Goal: Information Seeking & Learning: Learn about a topic

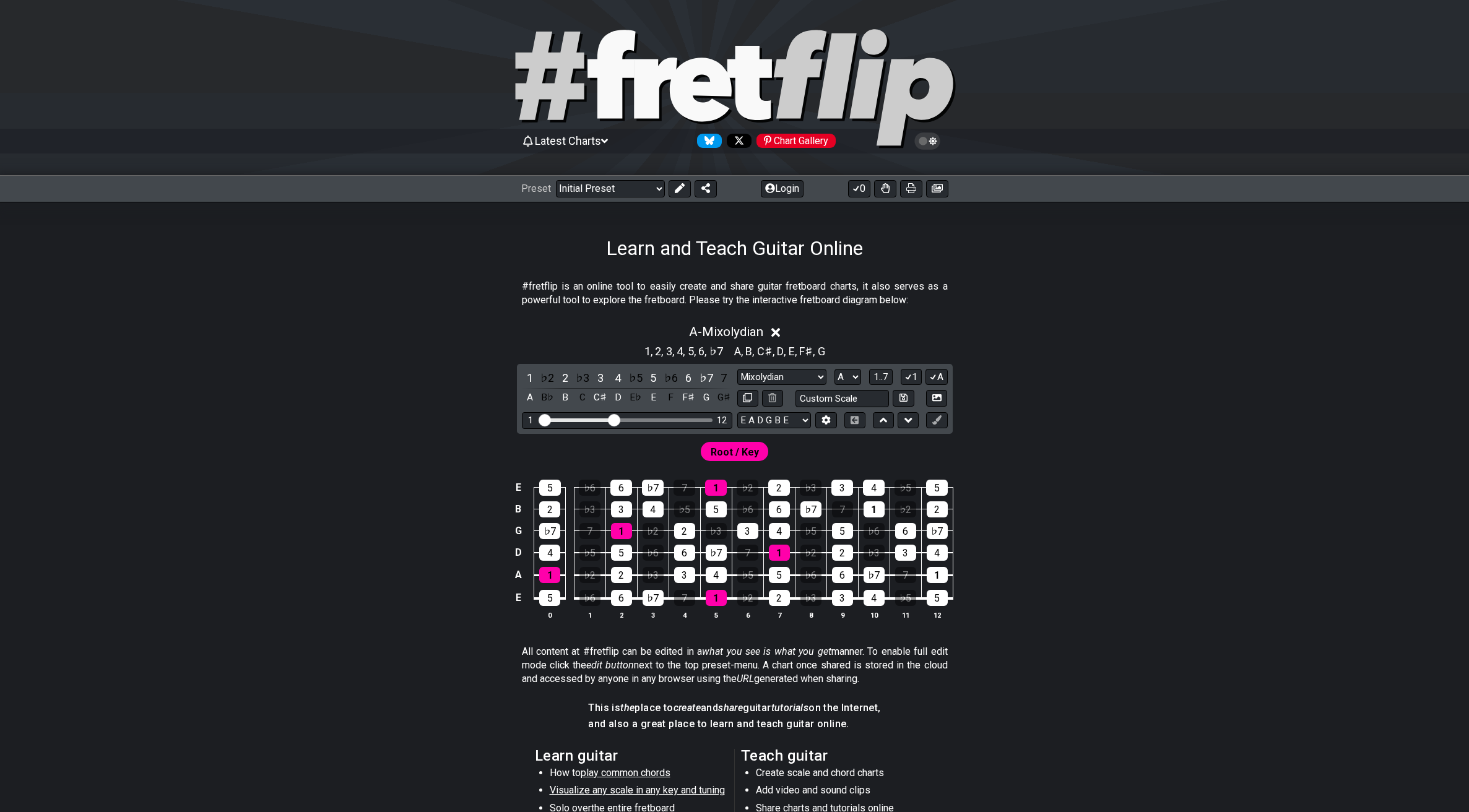
select select "Mixolydian"
select select "A"
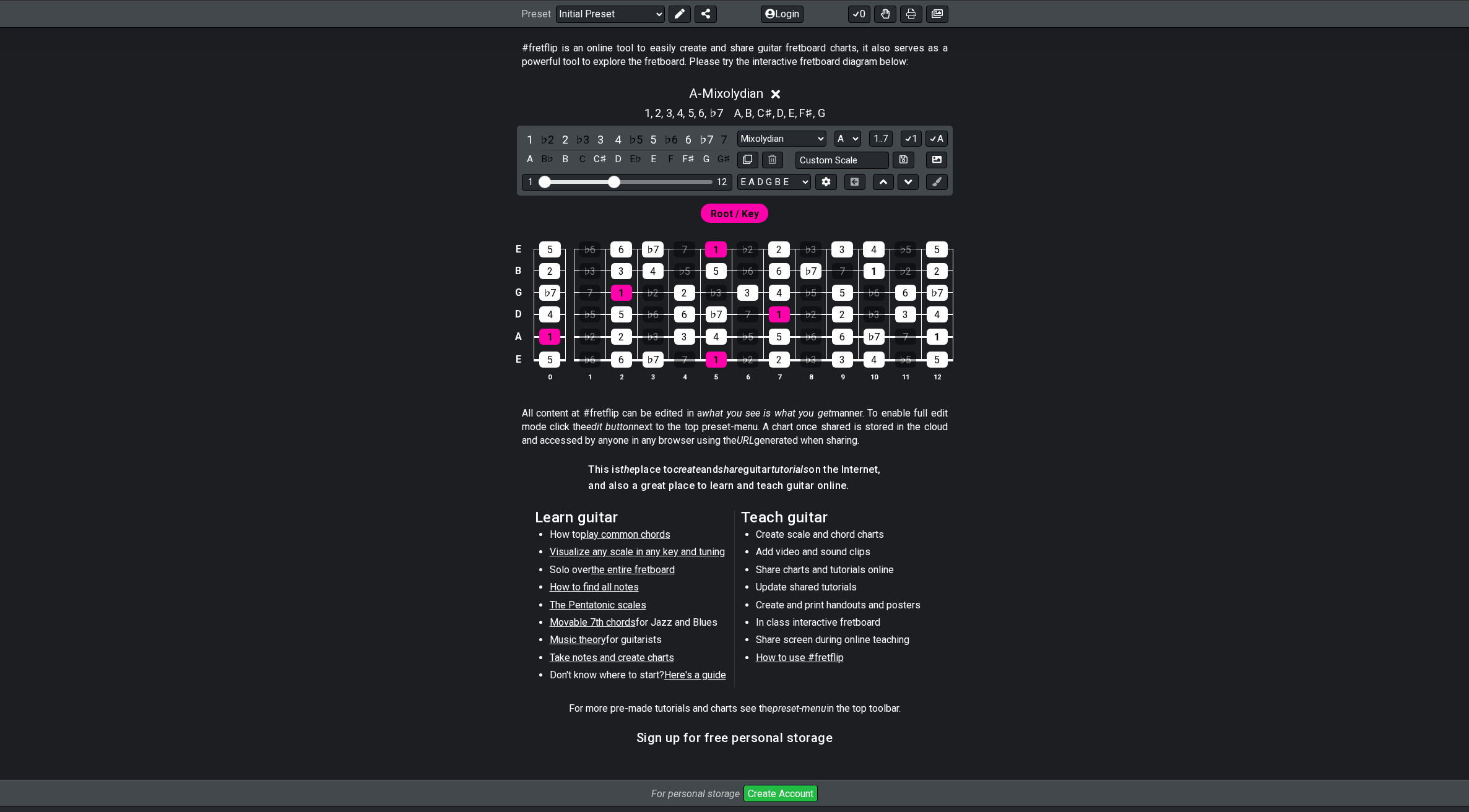
scroll to position [229, 0]
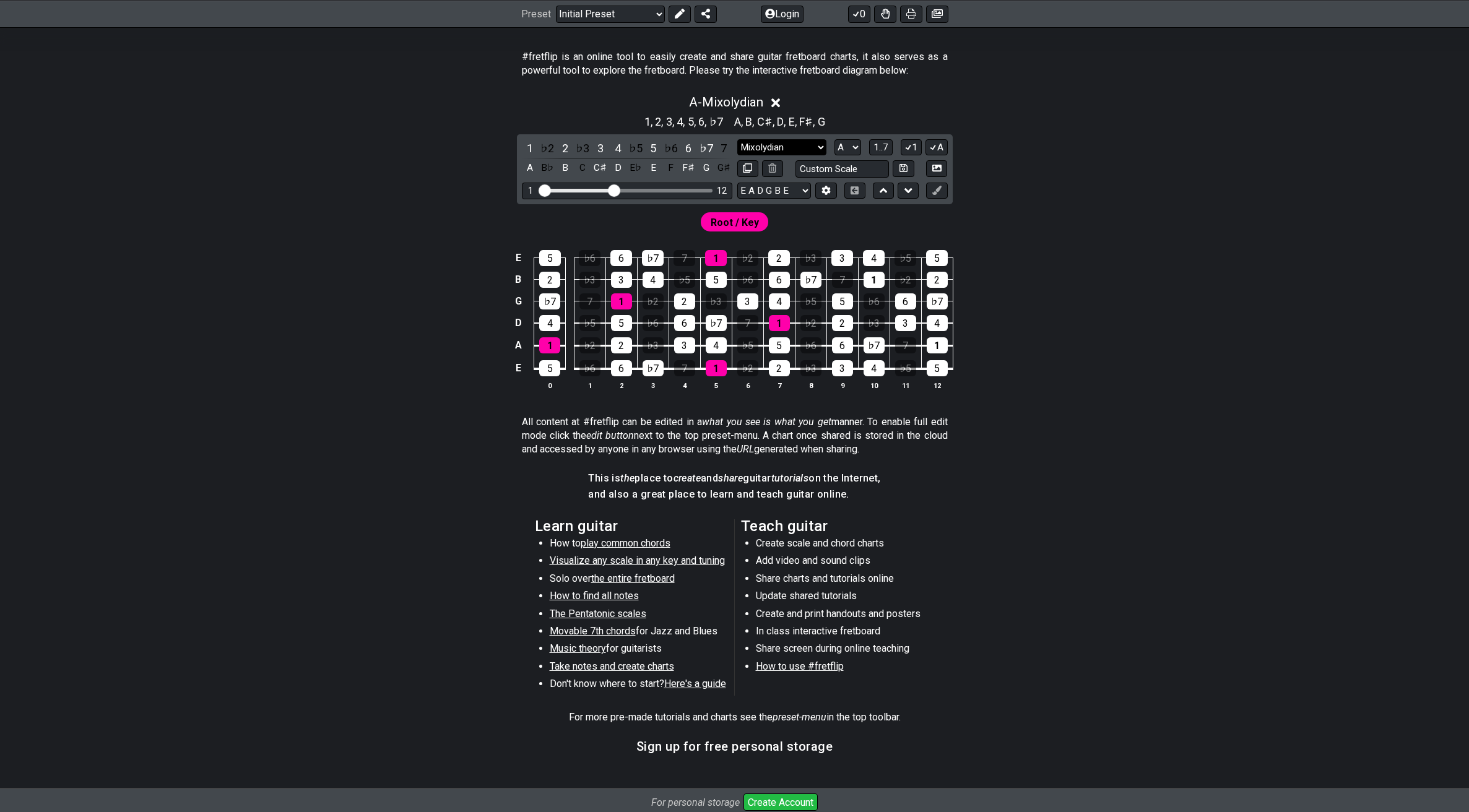
click at [800, 147] on select "Minor Pentatonic Click to edit Minor Pentatonic Major Pentatonic Minor Blues Ma…" at bounding box center [782, 147] width 89 height 17
click at [738, 139] on select "Minor Pentatonic Click to edit Minor Pentatonic Major Pentatonic Minor Blues Ma…" at bounding box center [782, 147] width 89 height 17
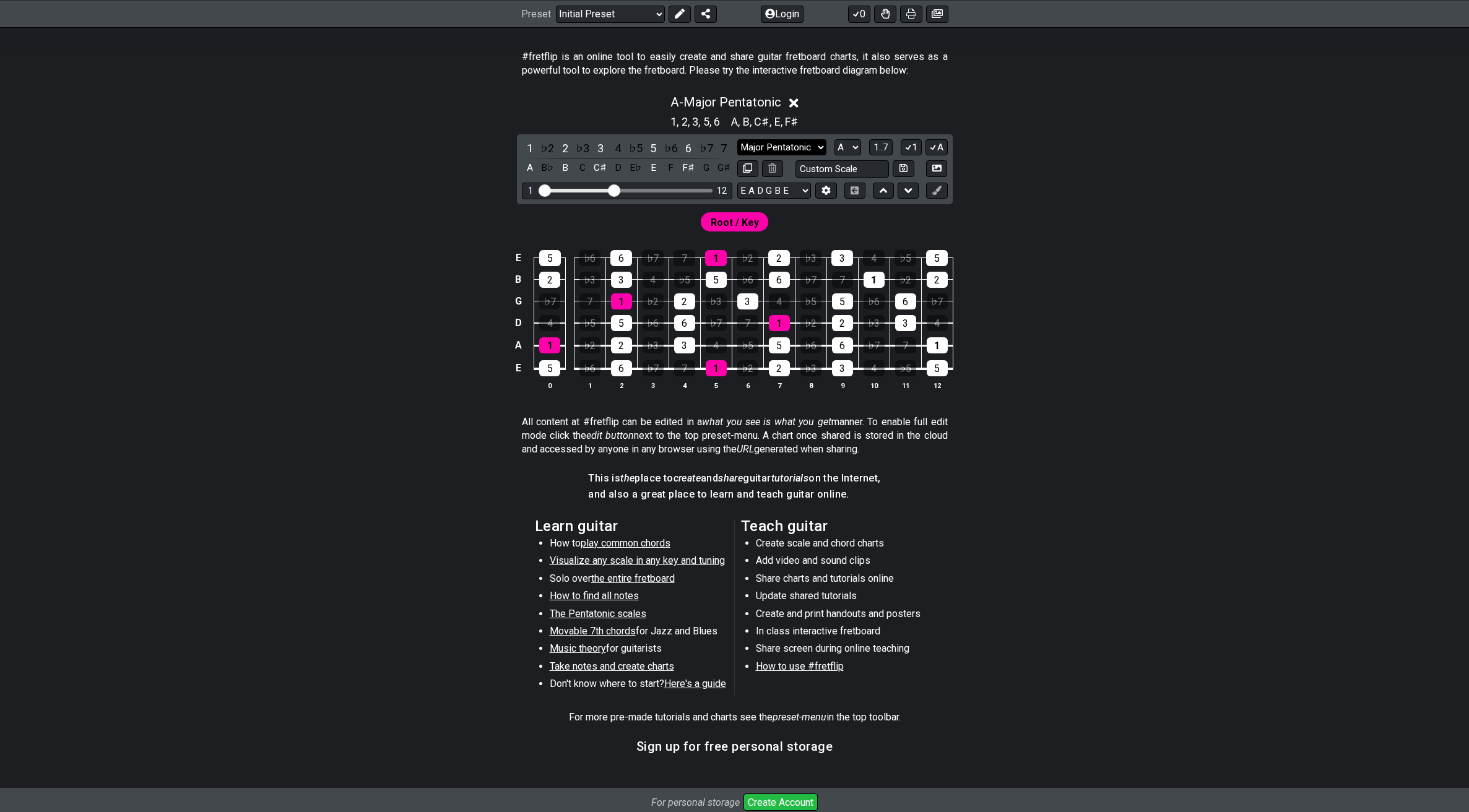
click at [807, 149] on select "Minor Pentatonic Click to edit Minor Pentatonic Major Pentatonic Minor Blues Ma…" at bounding box center [782, 147] width 89 height 17
click at [738, 139] on select "Minor Pentatonic Click to edit Minor Pentatonic Major Pentatonic Minor Blues Ma…" at bounding box center [782, 147] width 89 height 17
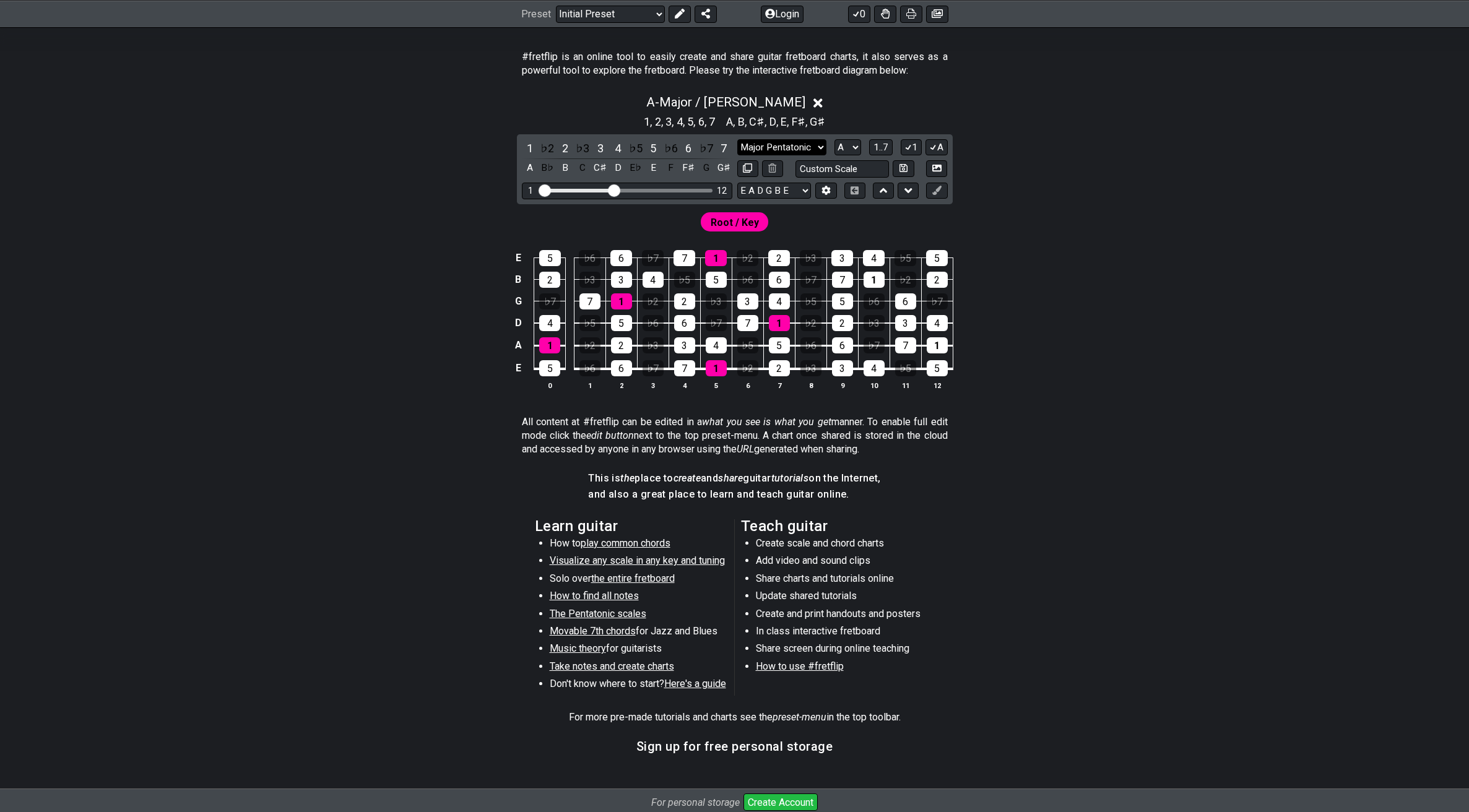
click at [794, 151] on select "Minor Pentatonic Click to edit Minor Pentatonic Major Pentatonic Minor Blues Ma…" at bounding box center [782, 147] width 89 height 17
select select "Dorian"
click at [738, 139] on select "Minor Pentatonic Click to edit Minor Pentatonic Major Pentatonic Minor Blues Ma…" at bounding box center [782, 147] width 89 height 17
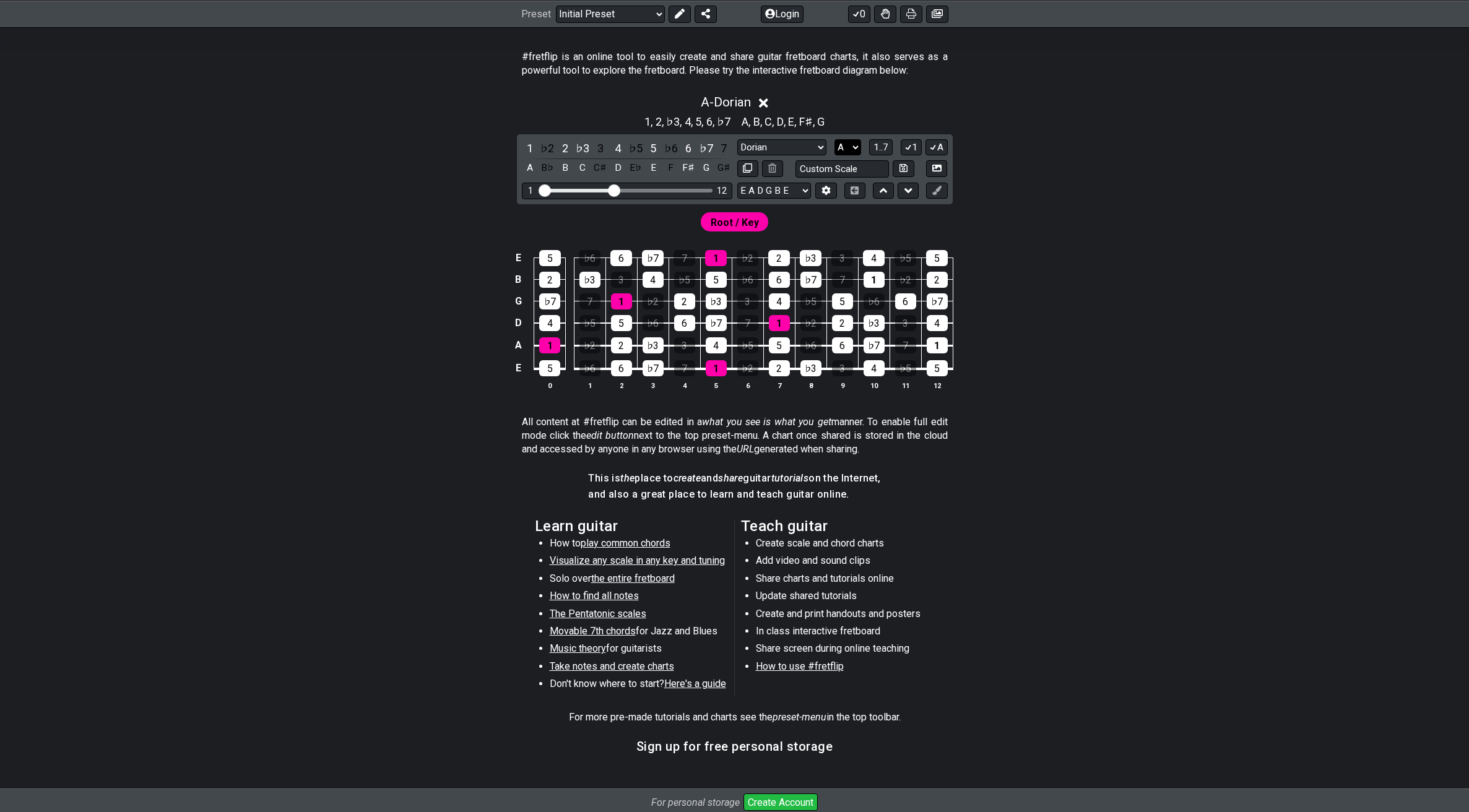
click at [858, 147] on select "A♭ A A♯ B♭ B C C♯ D♭ D D♯ E♭ E F F♯ G♭ G G♯" at bounding box center [847, 147] width 27 height 17
click at [835, 139] on select "A♭ A A♯ B♭ B C C♯ D♭ D D♯ E♭ E F F♯ G♭ G G♯" at bounding box center [847, 147] width 27 height 17
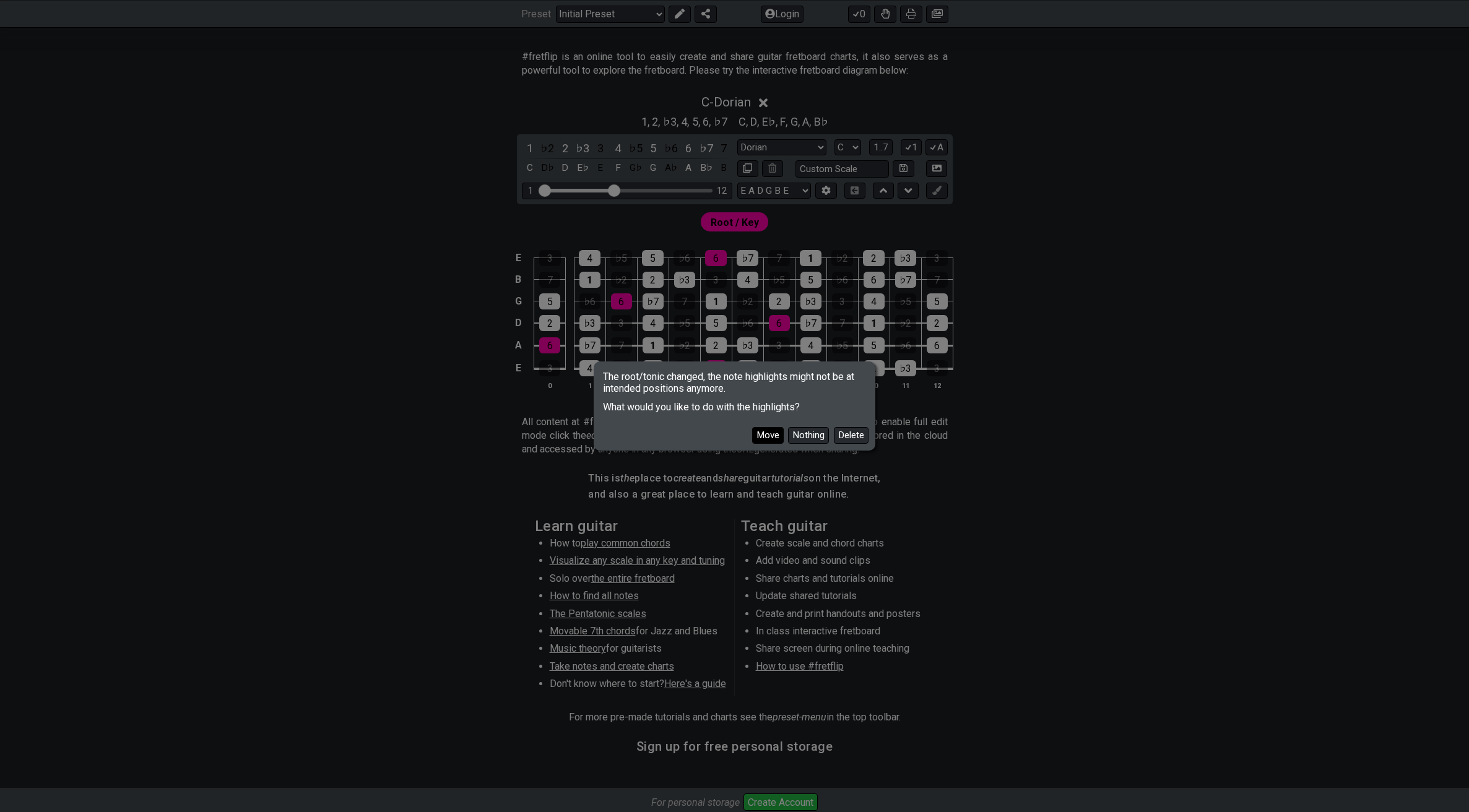
click at [772, 438] on button "Move" at bounding box center [768, 435] width 31 height 17
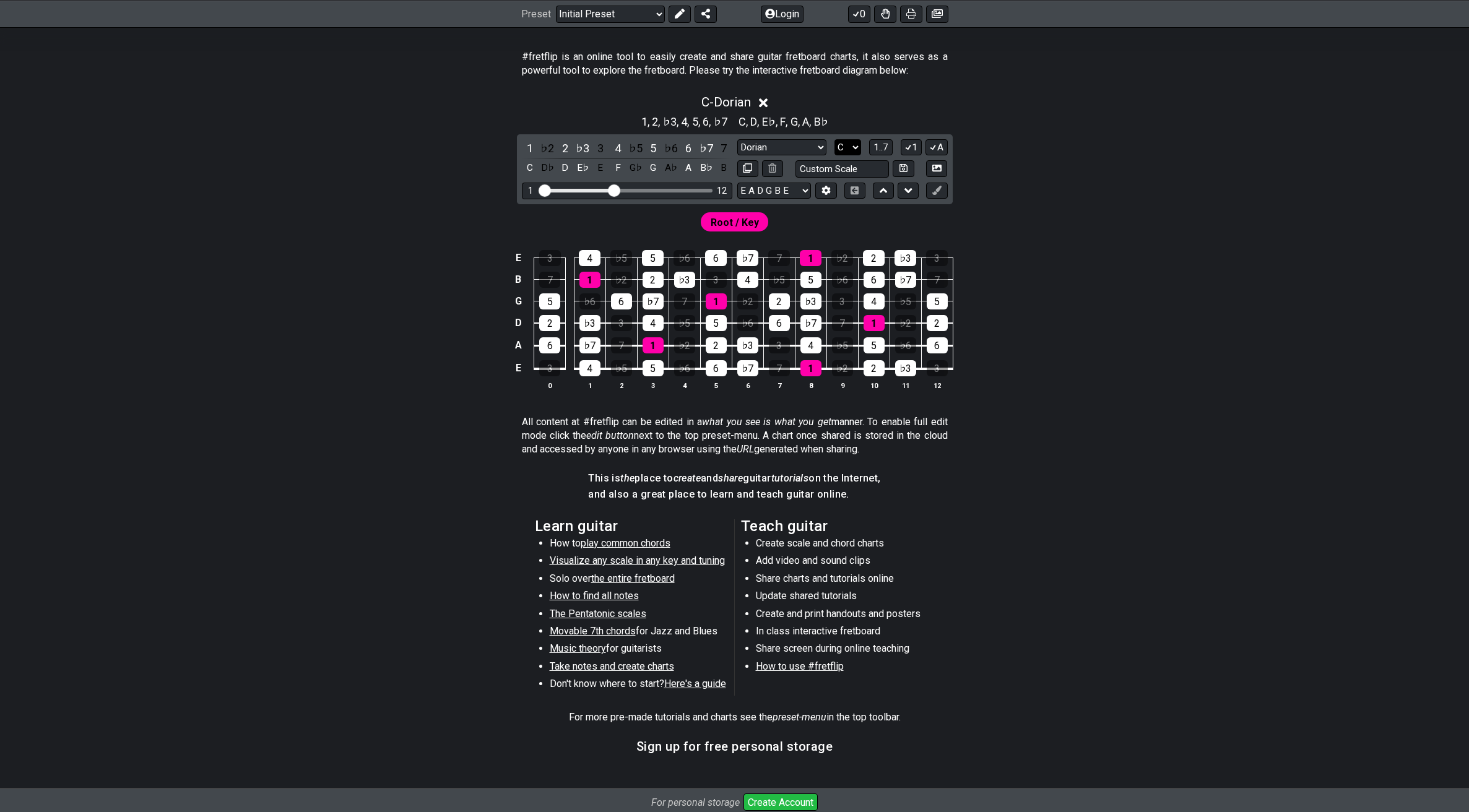
click at [858, 149] on select "A♭ A A♯ B♭ B C C♯ D♭ D D♯ E♭ E F F♯ G♭ G G♯" at bounding box center [847, 147] width 27 height 17
click at [835, 139] on select "A♭ A A♯ B♭ B C C♯ D♭ D D♯ E♭ E F F♯ G♭ G G♯" at bounding box center [847, 147] width 27 height 17
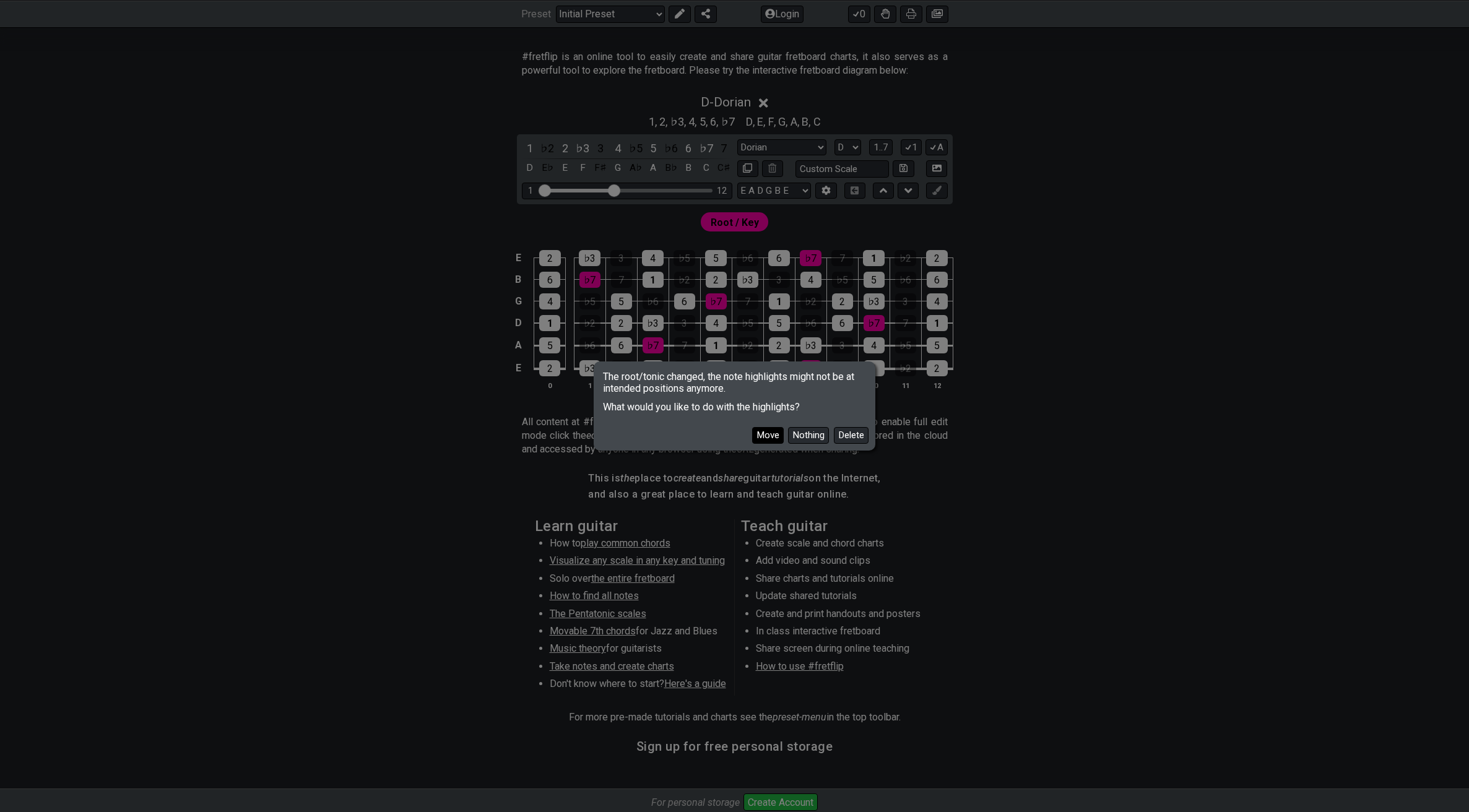
click at [771, 430] on button "Move" at bounding box center [768, 435] width 31 height 17
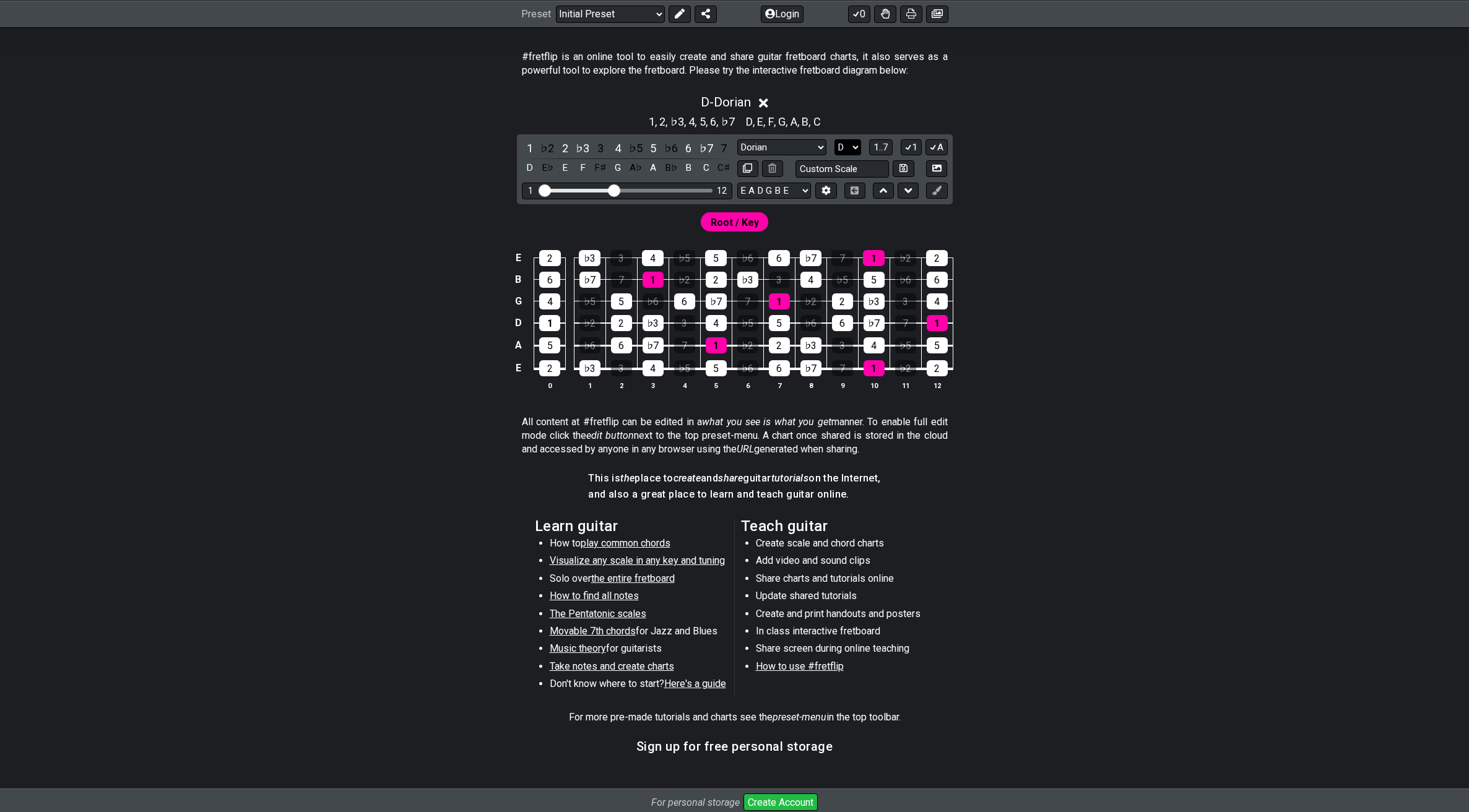
click at [852, 149] on select "A♭ A A♯ B♭ B C C♯ D♭ D D♯ E♭ E F F♯ G♭ G G♯" at bounding box center [847, 147] width 27 height 17
select select "A"
click at [835, 139] on select "A♭ A A♯ B♭ B C C♯ D♭ D D♯ E♭ E F F♯ G♭ G G♯" at bounding box center [847, 147] width 27 height 17
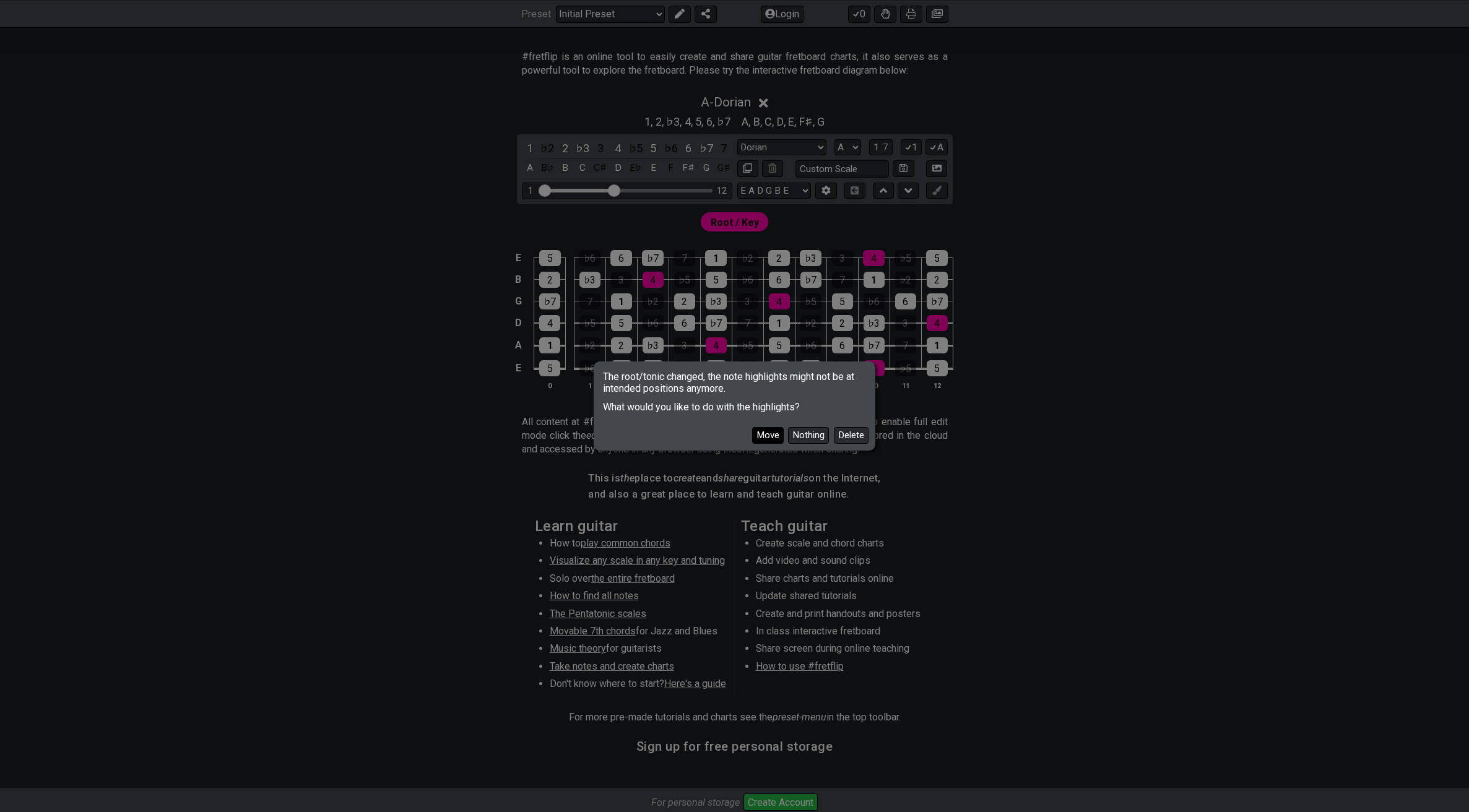
click at [773, 437] on button "Move" at bounding box center [768, 435] width 31 height 17
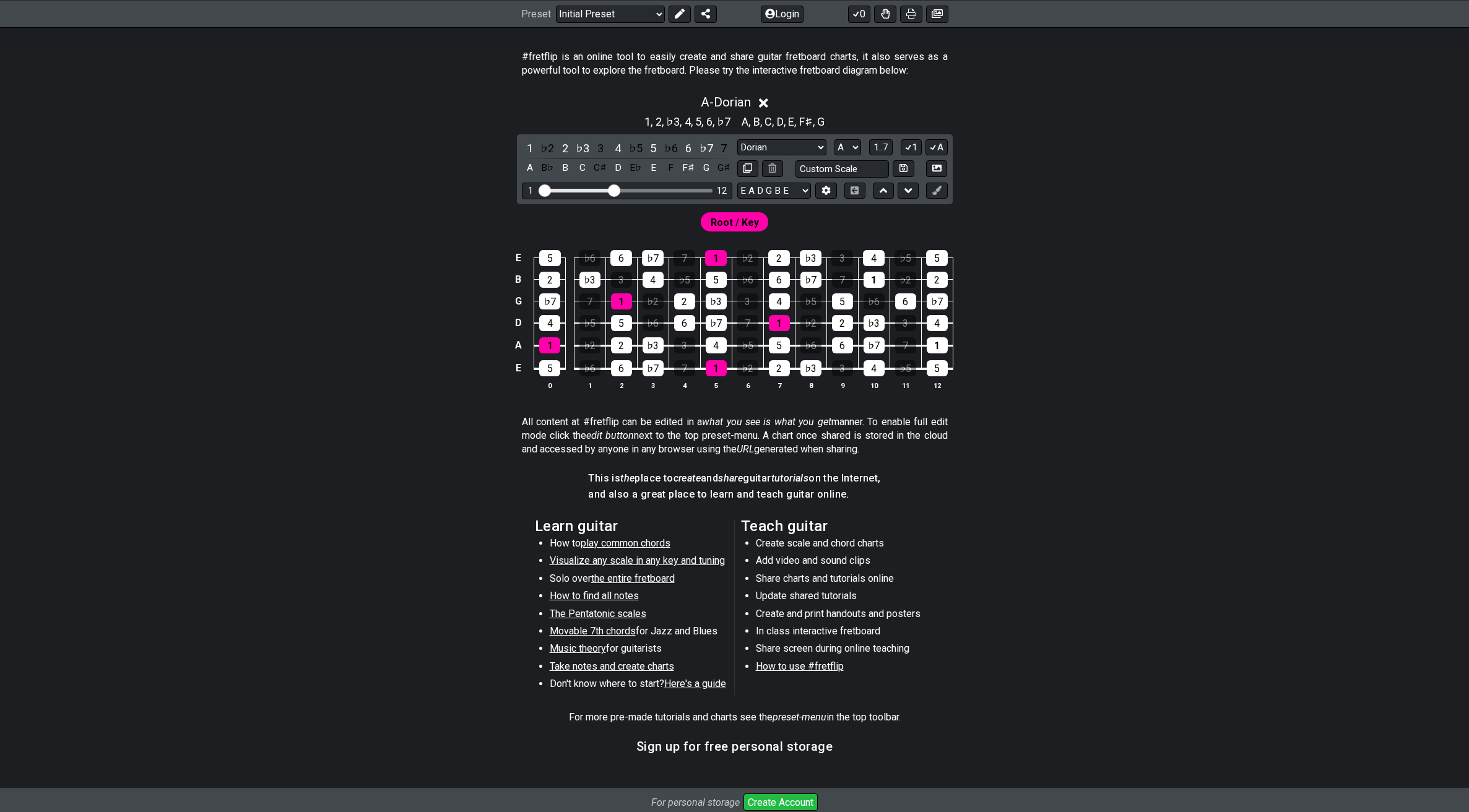
click at [1302, 275] on div "#fretflip is an online tool to easily create and share guitar fretboard charts,…" at bounding box center [734, 410] width 1469 height 759
click at [807, 147] on select "Minor Pentatonic Click to edit Minor Pentatonic Major Pentatonic Minor Blues Ma…" at bounding box center [782, 147] width 89 height 17
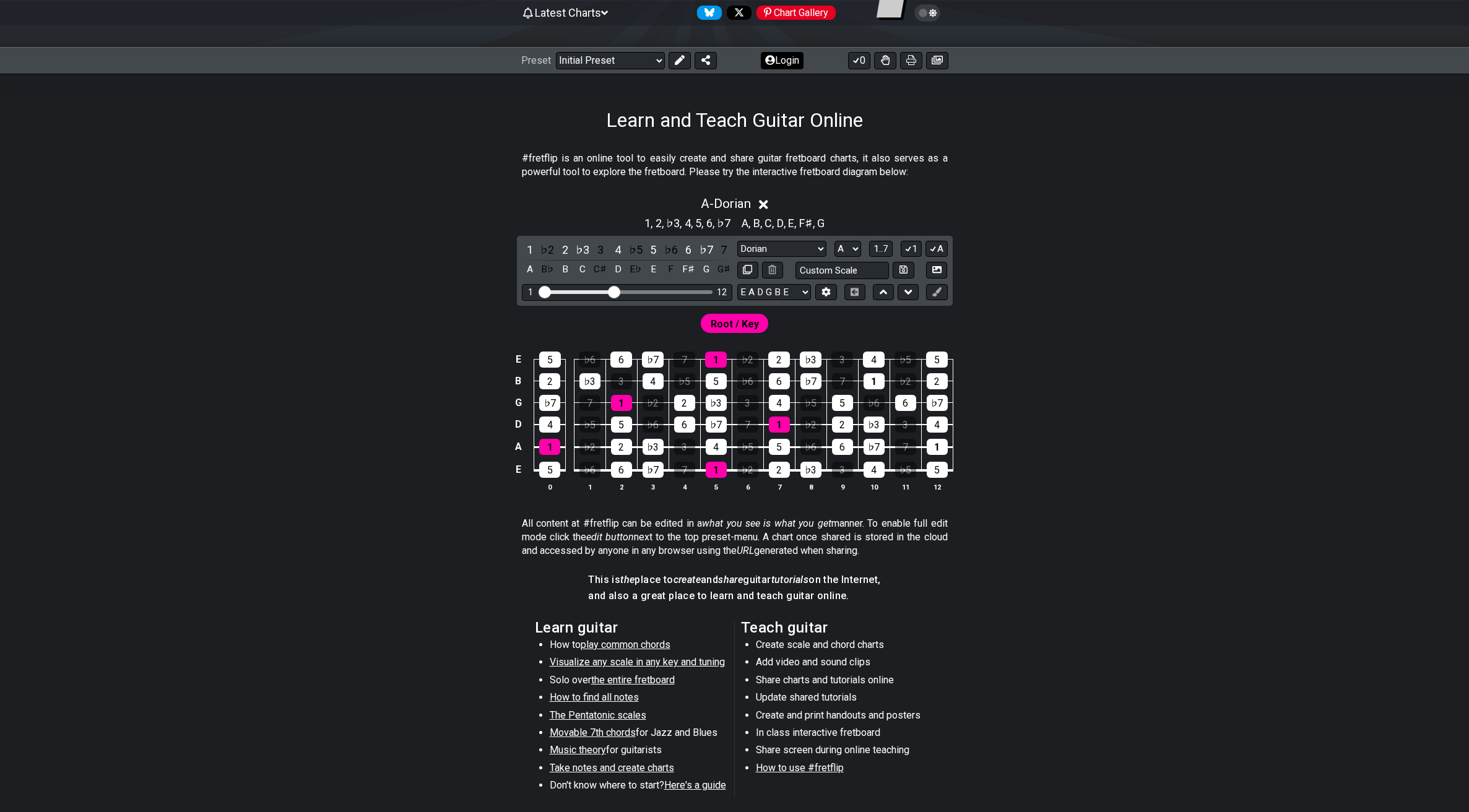
scroll to position [41, 0]
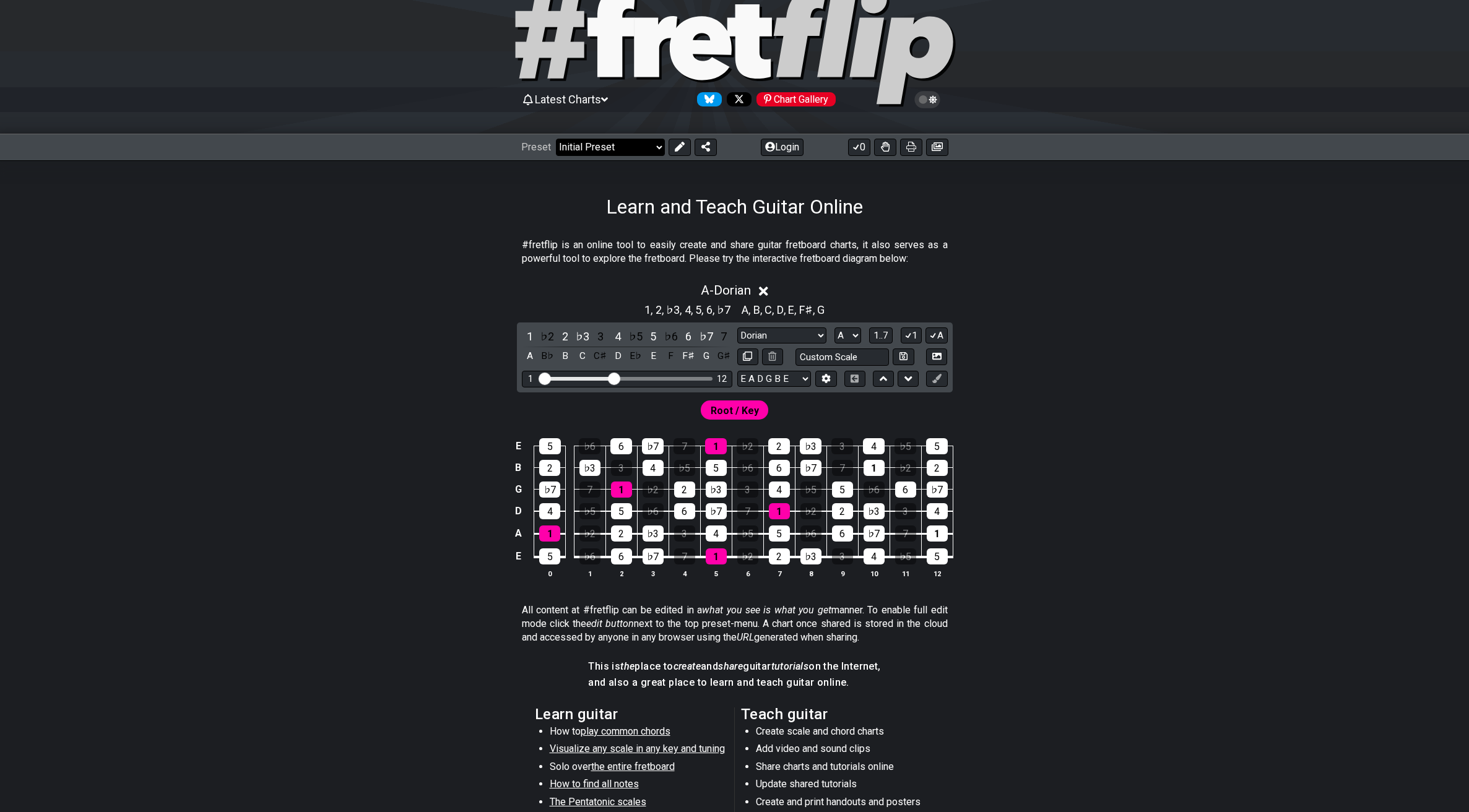
click at [641, 147] on select "Welcome to #fretflip! Initial Preset Custom Preset Minor Pentatonic Major Penta…" at bounding box center [610, 147] width 109 height 18
click at [556, 138] on select "Welcome to #fretflip! Initial Preset Custom Preset Minor Pentatonic Major Penta…" at bounding box center [610, 147] width 109 height 18
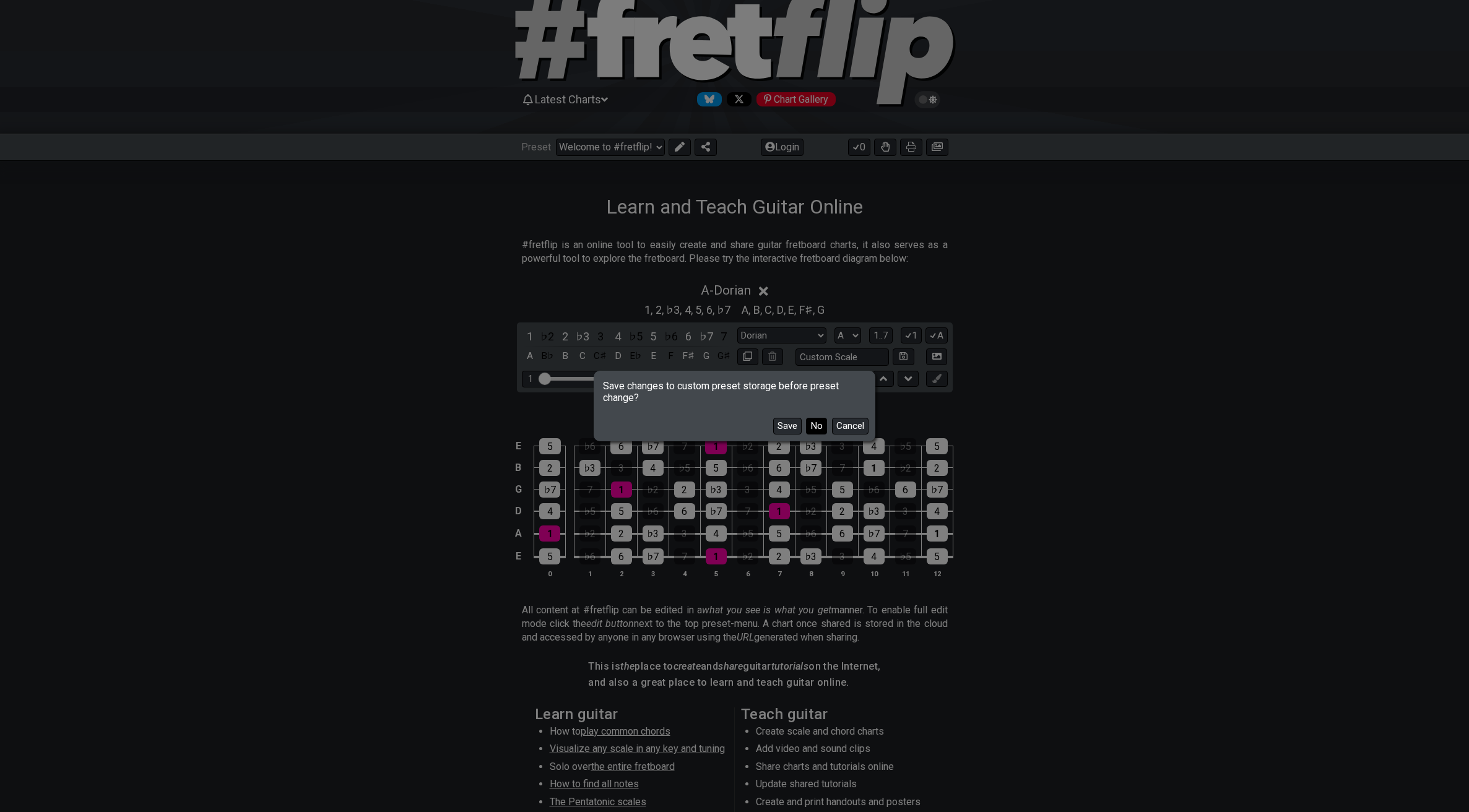
click at [814, 426] on button "No" at bounding box center [816, 426] width 21 height 17
select select "/the-7-modes"
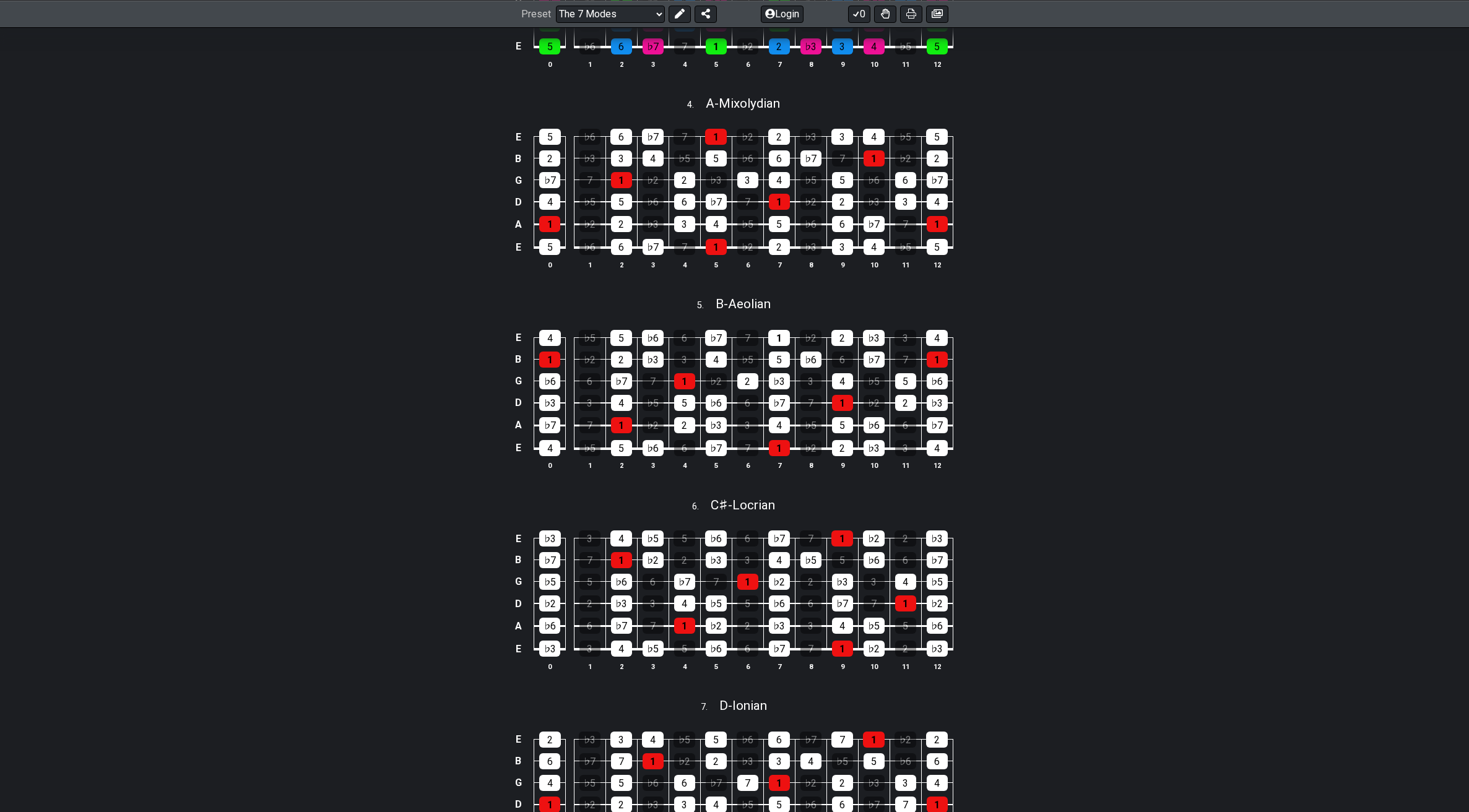
scroll to position [948, 0]
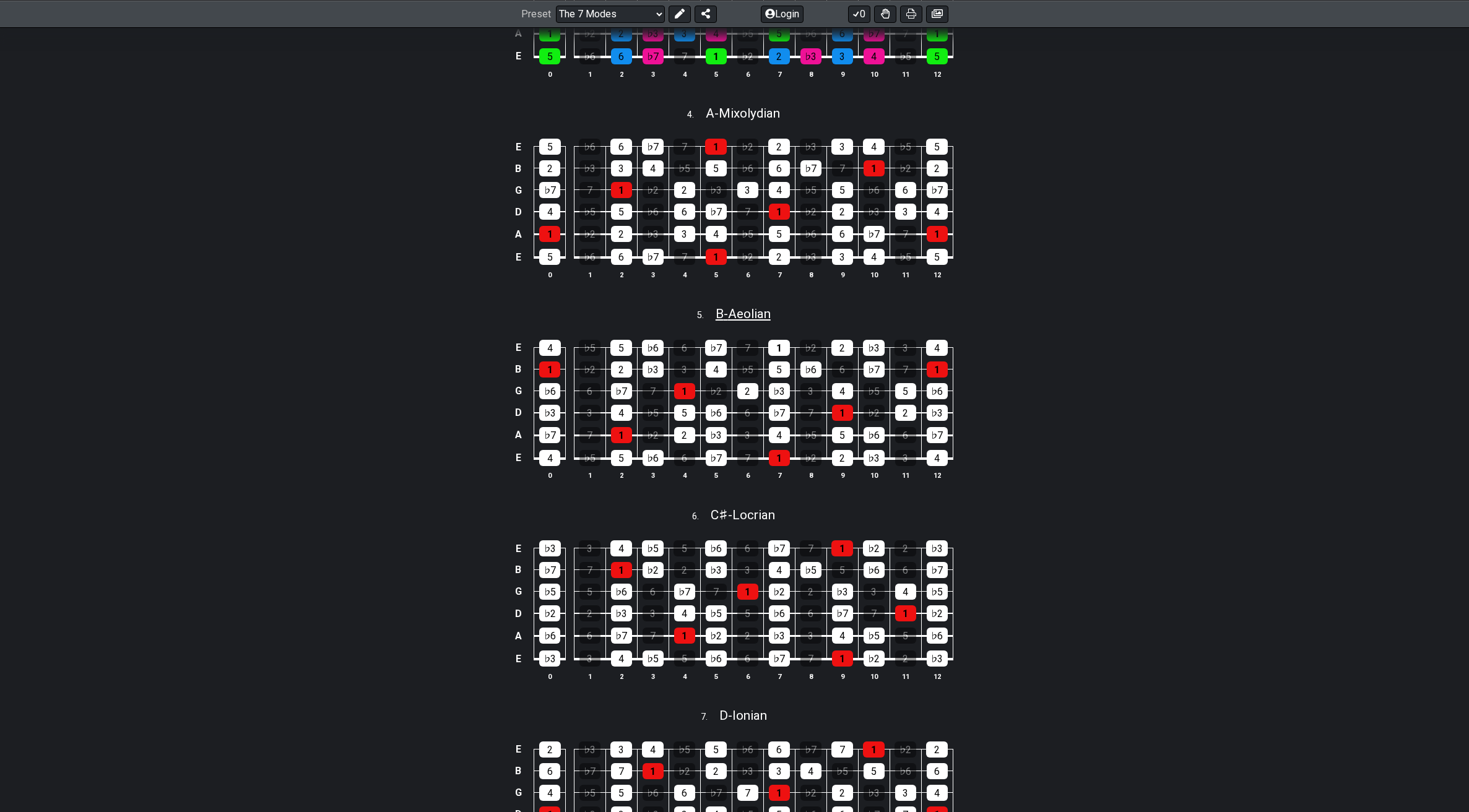
click at [753, 321] on span "B - Aeolian" at bounding box center [743, 313] width 55 height 15
select select "B"
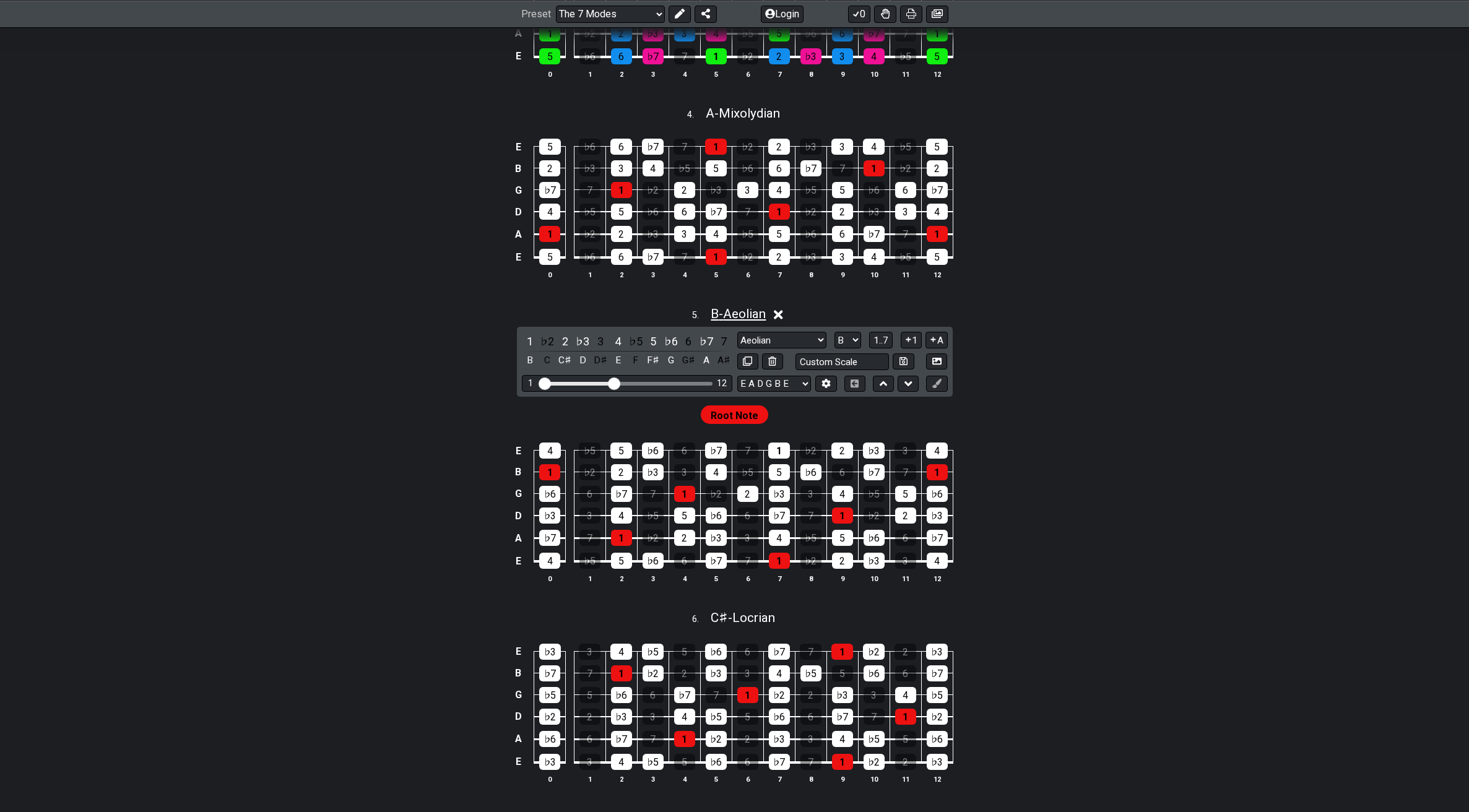
click at [764, 321] on span "B - Aeolian" at bounding box center [739, 313] width 55 height 15
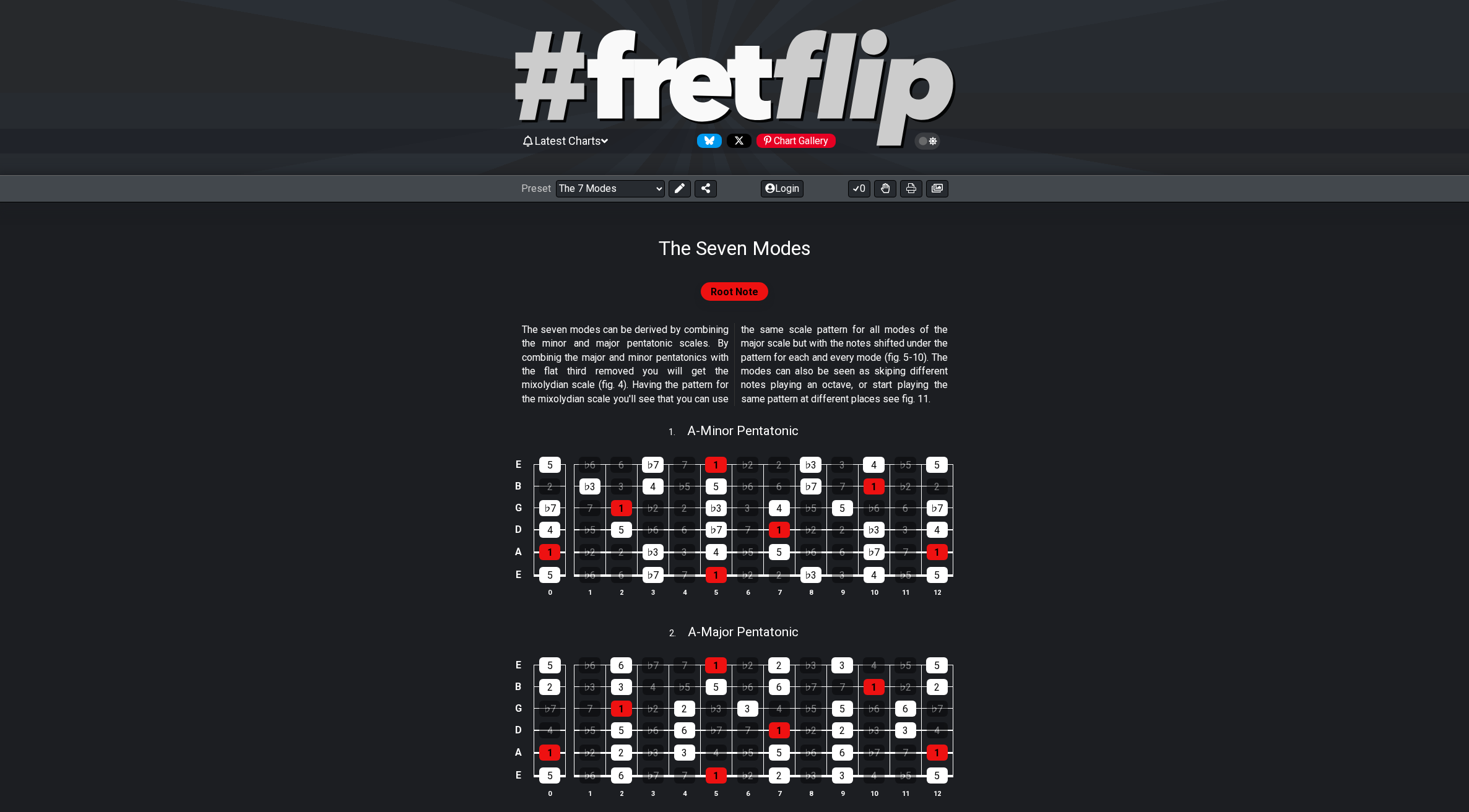
drag, startPoint x: 708, startPoint y: 344, endPoint x: 619, endPoint y: 351, distance: 89.3
click at [708, 344] on p "The seven modes can be derived by combining the minor and major pentatonic scal…" at bounding box center [735, 364] width 426 height 83
drag, startPoint x: 528, startPoint y: 359, endPoint x: 639, endPoint y: 359, distance: 111.0
click at [639, 359] on p "The seven modes can be derived by combining the minor and major pentatonic scal…" at bounding box center [735, 364] width 426 height 83
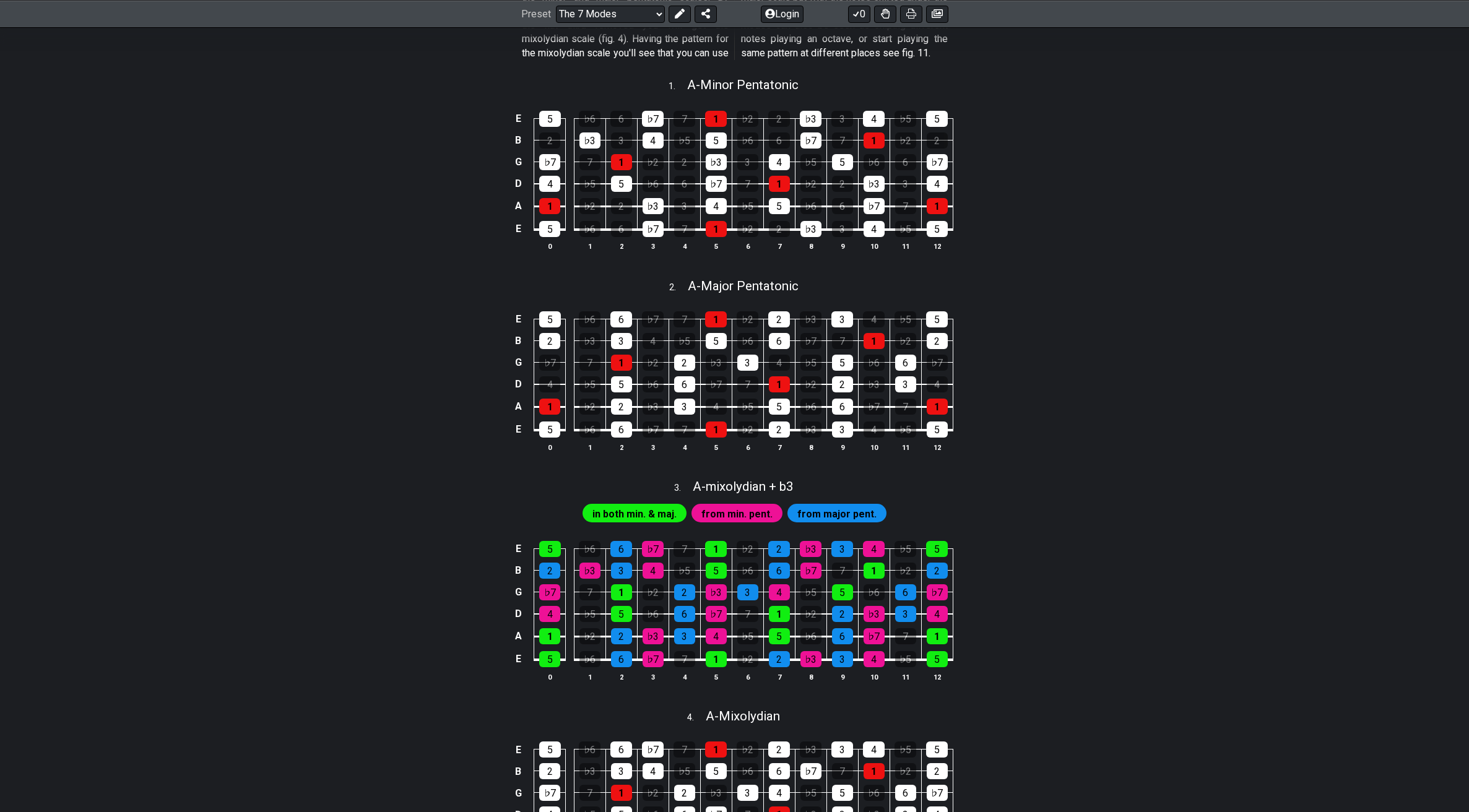
scroll to position [344, 0]
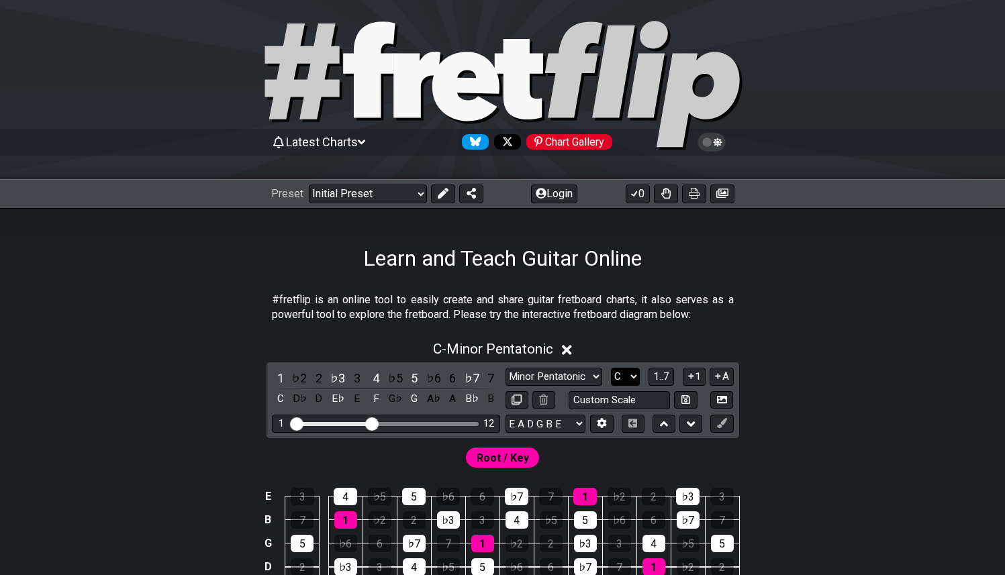
scroll to position [100, 0]
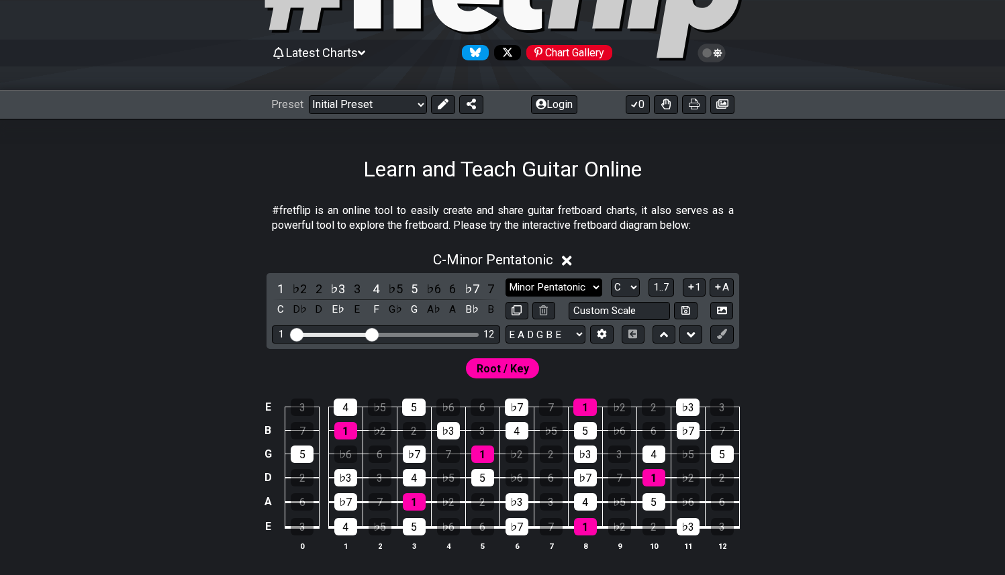
click at [575, 287] on select "Minor Pentatonic Click to edit Minor Pentatonic Major Pentatonic Minor Blues Ma…" at bounding box center [553, 288] width 97 height 18
select select "Major / [PERSON_NAME]"
click at [505, 279] on select "Minor Pentatonic Click to edit Minor Pentatonic Major Pentatonic Minor Blues Ma…" at bounding box center [553, 288] width 97 height 18
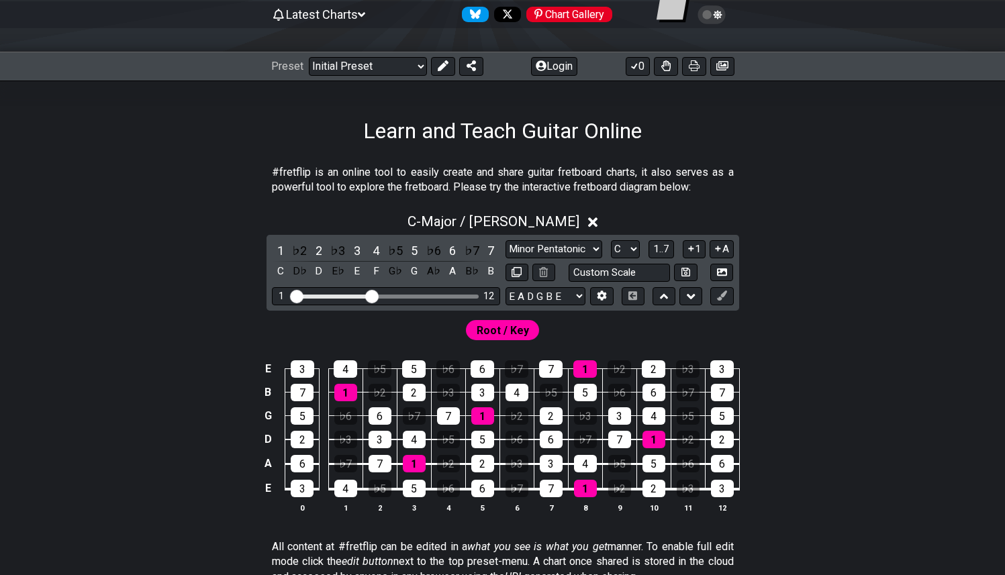
scroll to position [140, 0]
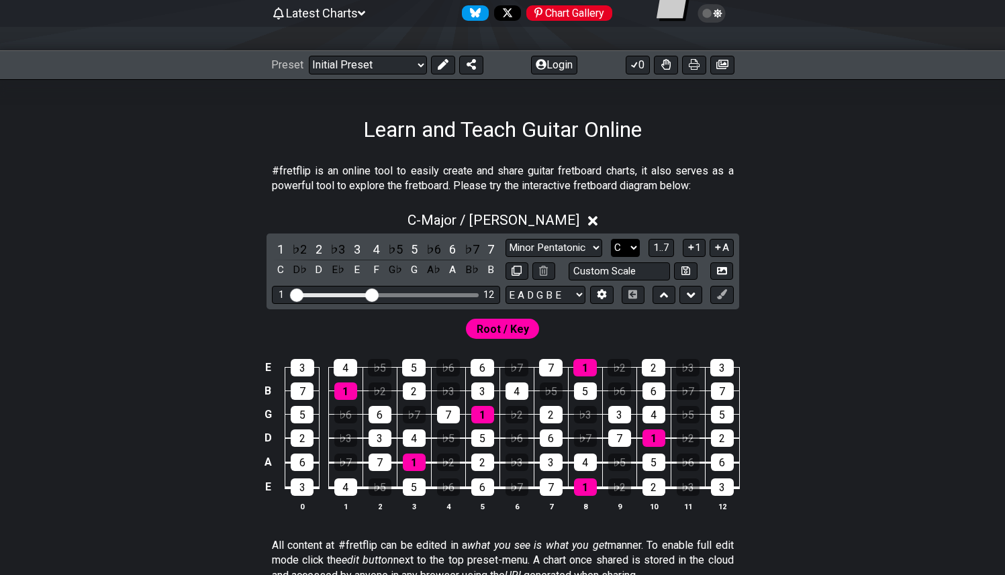
click at [623, 252] on select "A♭ A A♯ B♭ B C C♯ D♭ D D♯ E♭ E F F♯ G♭ G G♯" at bounding box center [625, 248] width 29 height 18
select select "B"
click at [611, 239] on select "A♭ A A♯ B♭ B C C♯ D♭ D D♯ E♭ E F F♯ G♭ G G♯" at bounding box center [625, 248] width 29 height 18
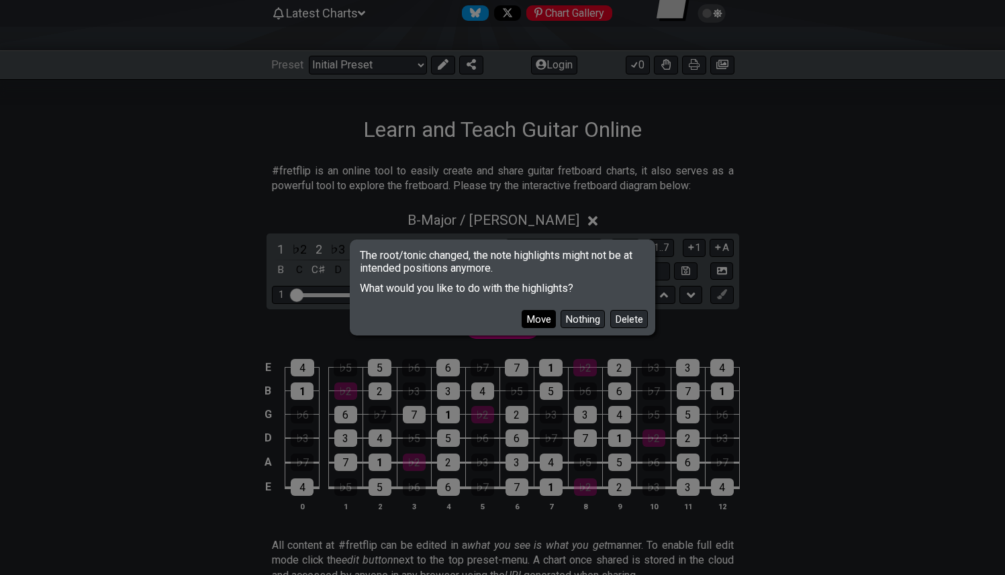
click at [542, 316] on button "Move" at bounding box center [539, 319] width 34 height 18
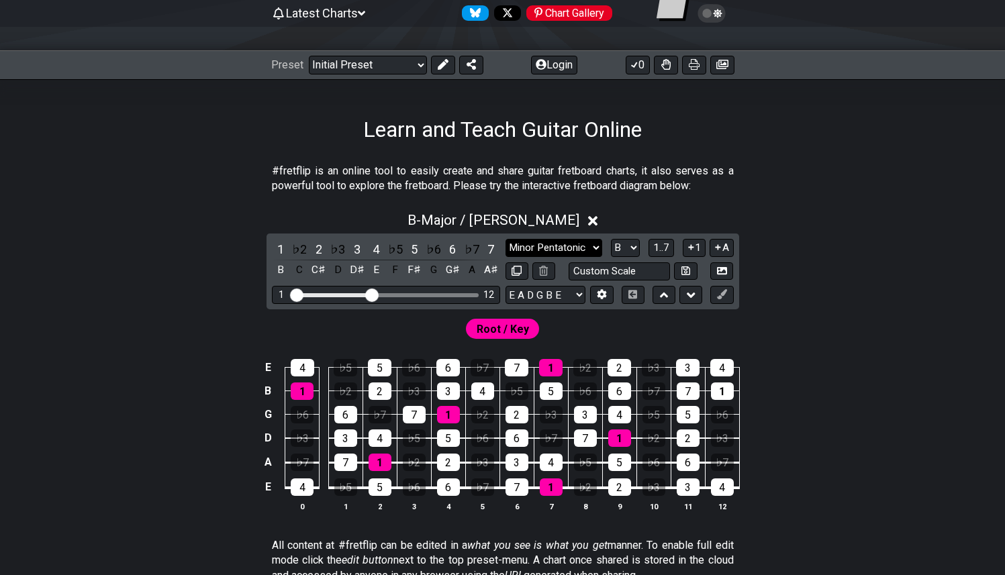
click at [564, 246] on select "Minor Pentatonic Click to edit Minor Pentatonic Major Pentatonic Minor Blues Ma…" at bounding box center [553, 248] width 97 height 18
click at [505, 239] on select "Minor Pentatonic Click to edit Minor Pentatonic Major Pentatonic Minor Blues Ma…" at bounding box center [553, 248] width 97 height 18
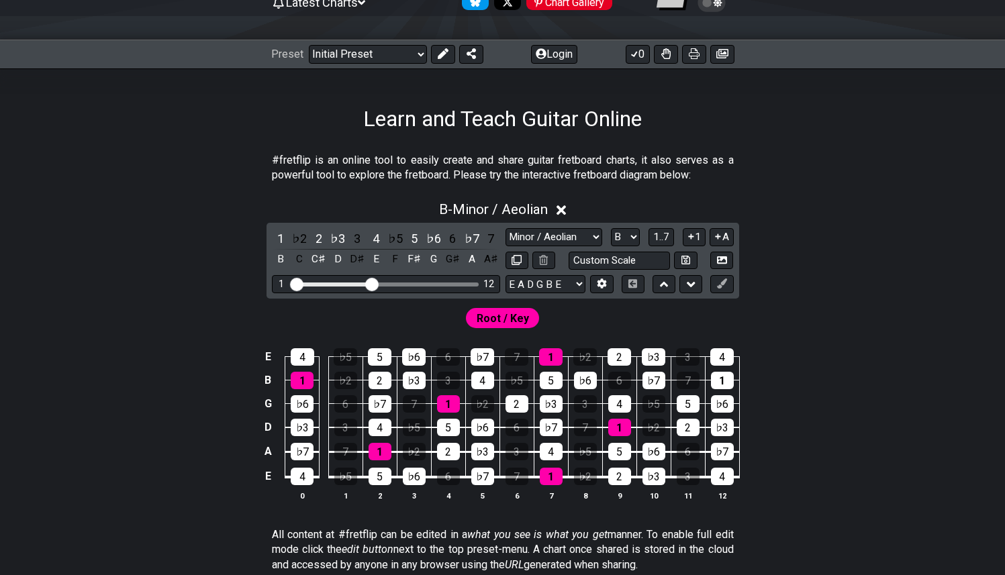
scroll to position [148, 0]
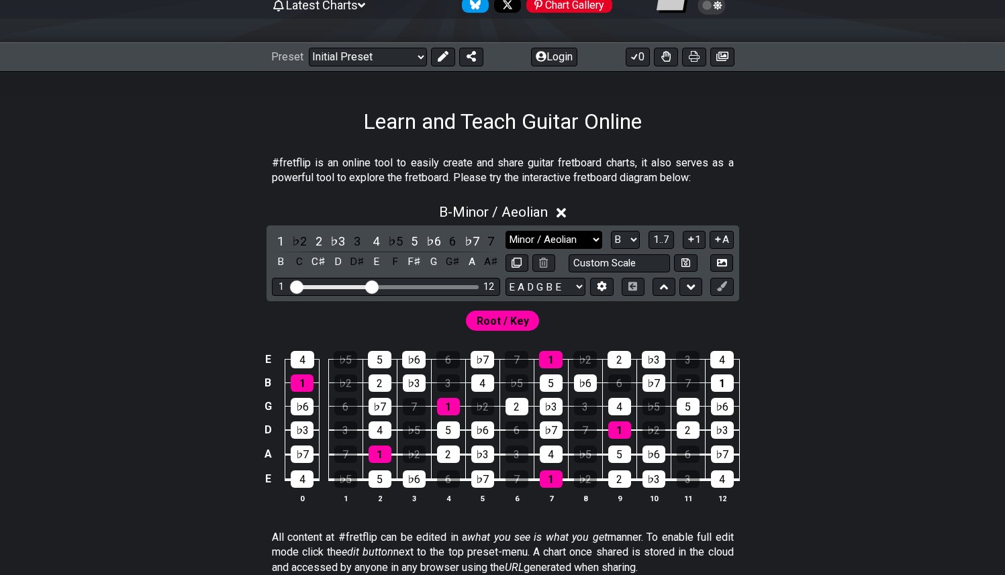
click at [567, 236] on select "Minor Pentatonic Click to edit Minor Pentatonic Major Pentatonic Minor Blues Ma…" at bounding box center [553, 240] width 97 height 18
select select "Major / [PERSON_NAME]"
click at [505, 231] on select "Minor Pentatonic Click to edit Minor Pentatonic Major Pentatonic Minor Blues Ma…" at bounding box center [553, 240] width 97 height 18
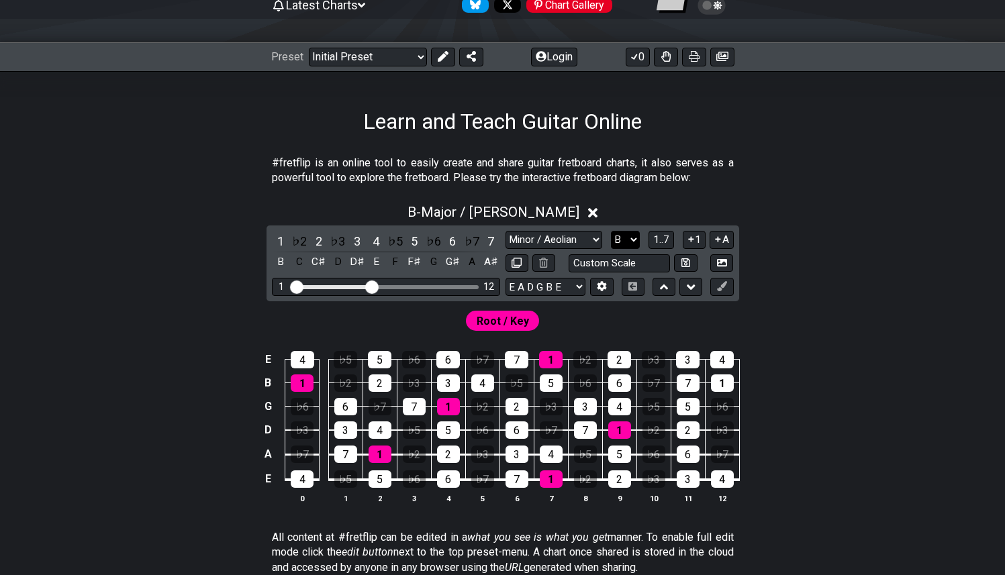
click at [626, 234] on select "A♭ A A♯ B♭ B C C♯ D♭ D D♯ E♭ E F F♯ G♭ G G♯" at bounding box center [625, 240] width 29 height 18
select select "D"
click at [611, 231] on select "A♭ A A♯ B♭ B C C♯ D♭ D D♯ E♭ E F F♯ G♭ G G♯" at bounding box center [625, 240] width 29 height 18
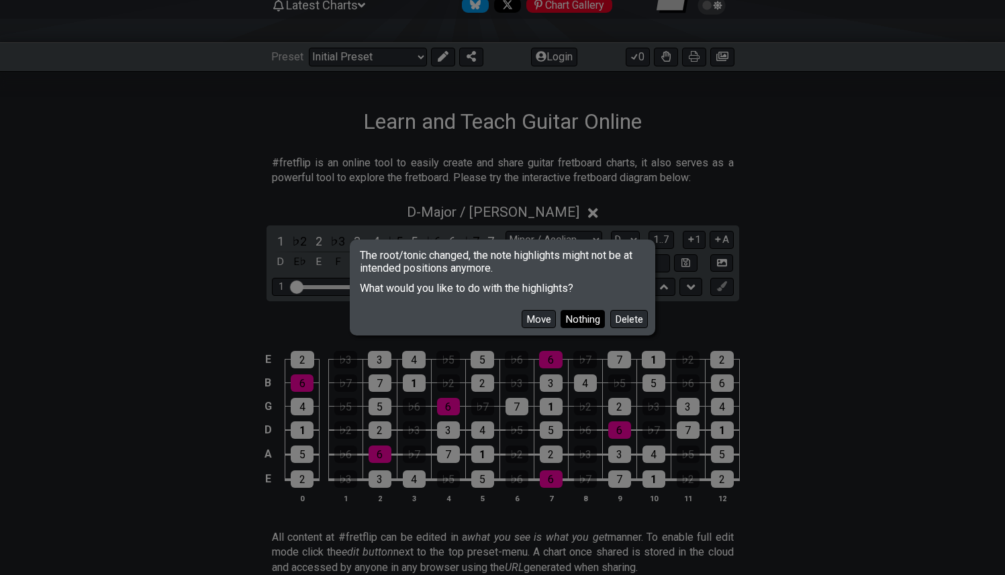
click at [585, 320] on button "Nothing" at bounding box center [583, 319] width 44 height 18
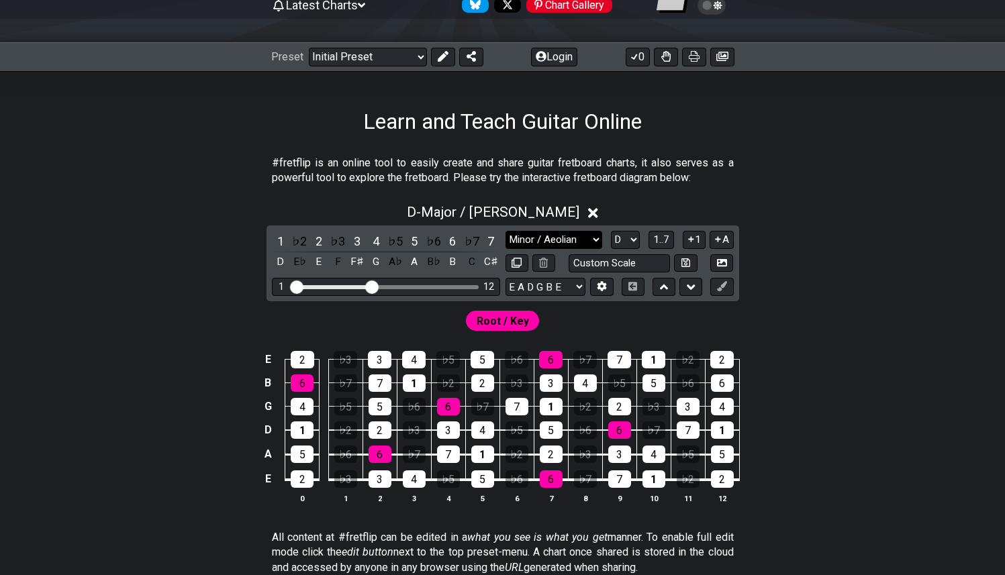
click at [589, 234] on select "Minor Pentatonic Click to edit Minor Pentatonic Major Pentatonic Minor Blues Ma…" at bounding box center [553, 240] width 97 height 18
click at [385, 54] on select "Welcome to #fretflip! Initial Preset Custom Preset Minor Pentatonic Major Penta…" at bounding box center [368, 57] width 118 height 19
click at [309, 48] on select "Welcome to #fretflip! Initial Preset Custom Preset Minor Pentatonic Major Penta…" at bounding box center [368, 57] width 118 height 19
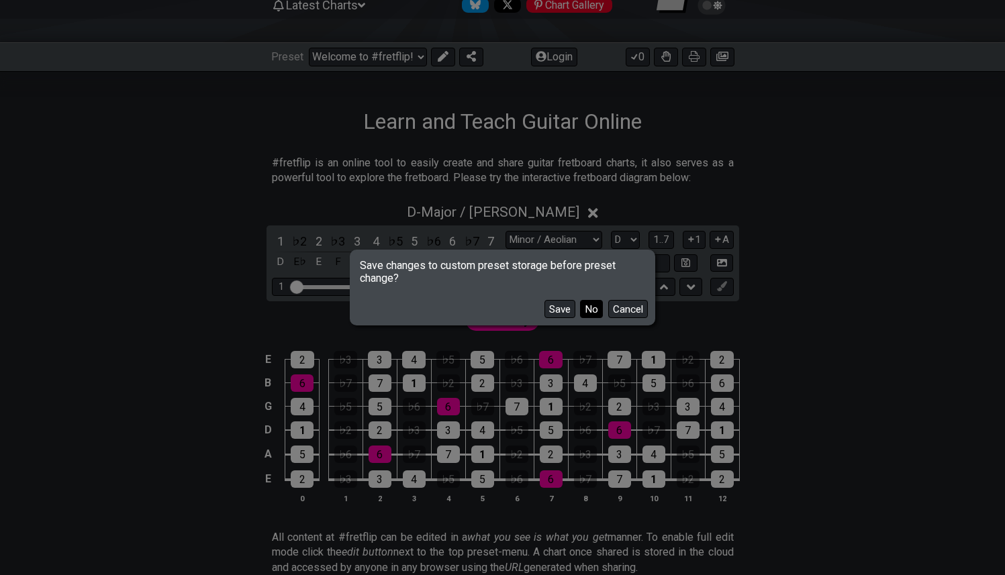
click at [585, 303] on button "No" at bounding box center [591, 309] width 23 height 18
select select "/the-caged-system"
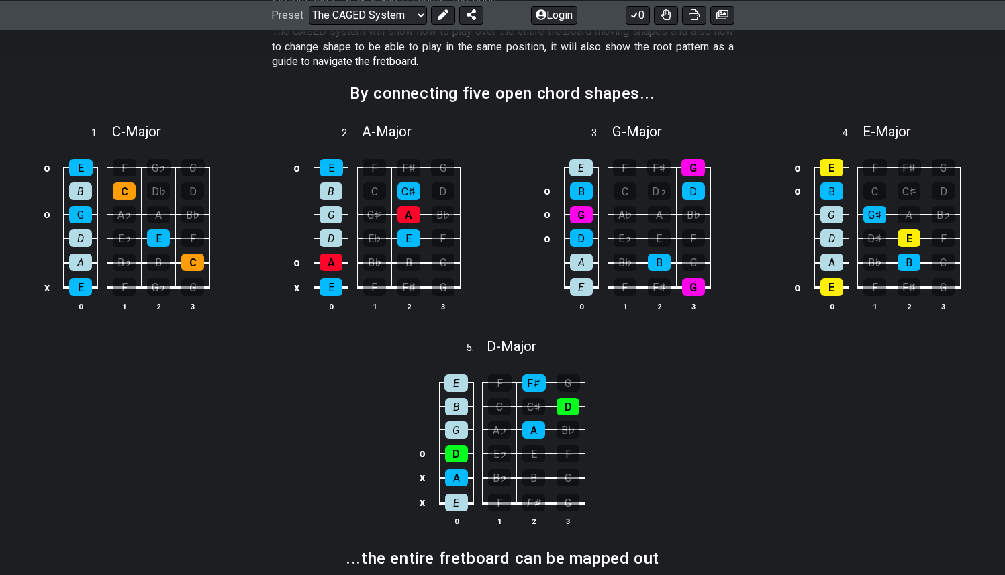
scroll to position [119, 0]
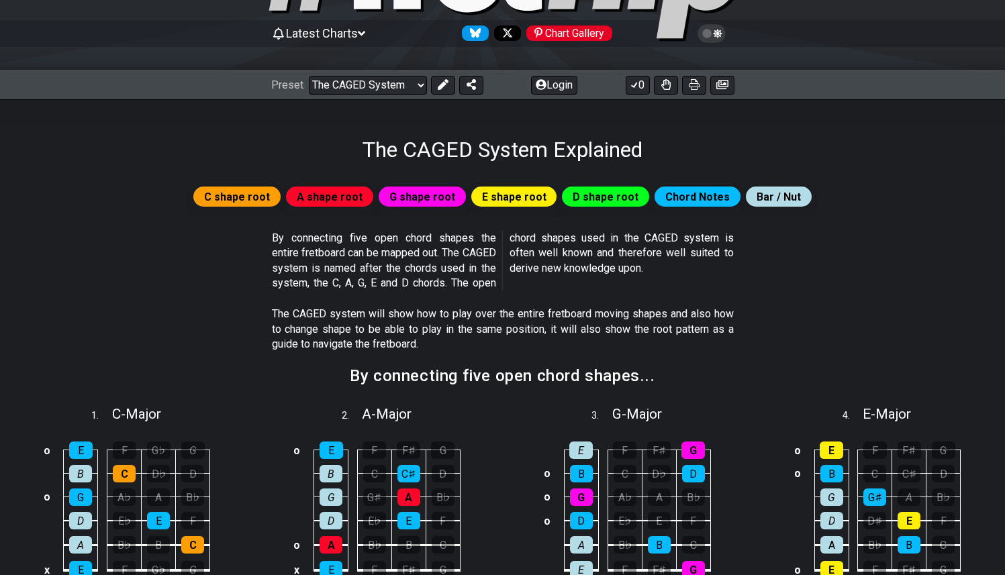
click at [578, 201] on span "D shape root" at bounding box center [606, 196] width 66 height 19
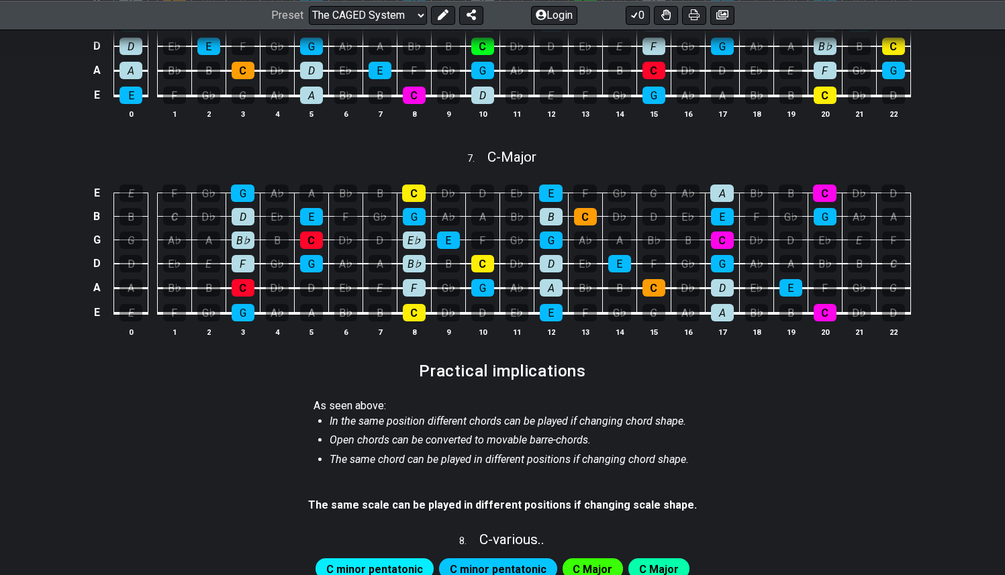
scroll to position [1063, 0]
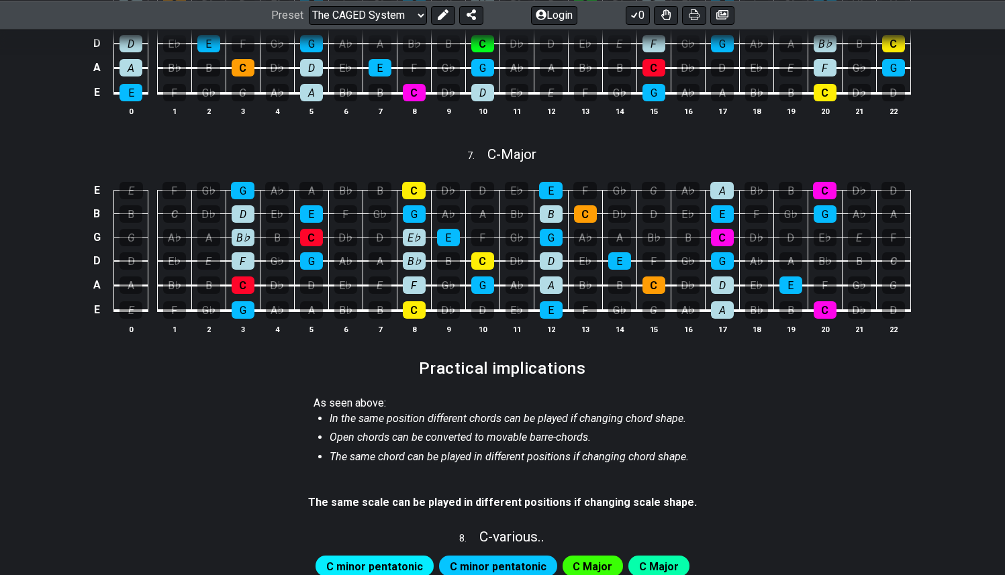
click at [440, 434] on em "Open chords can be converted to movable barre-chords." at bounding box center [460, 437] width 261 height 13
